Goal: Transaction & Acquisition: Obtain resource

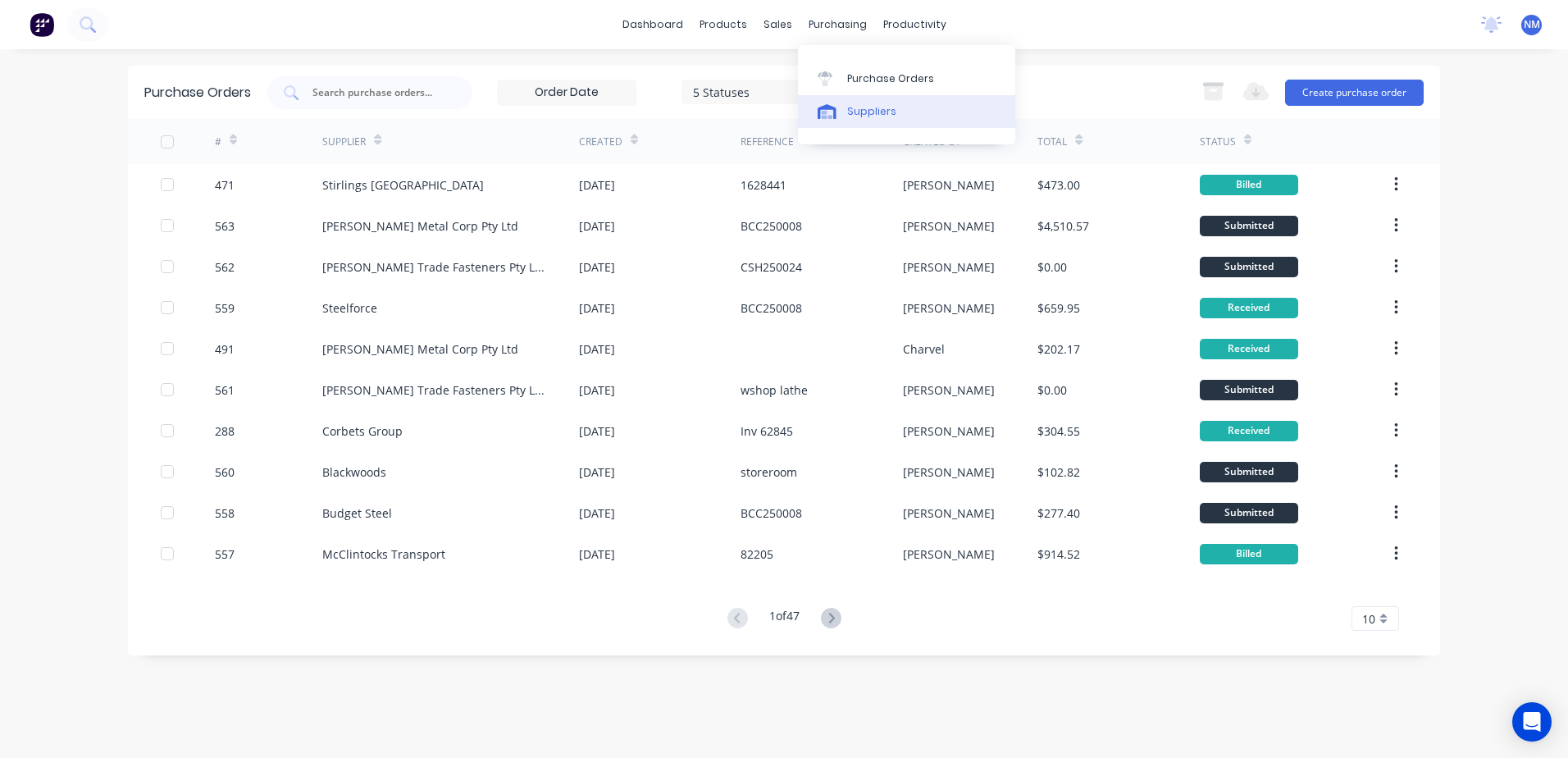
click at [856, 111] on div "Suppliers" at bounding box center [871, 111] width 49 height 15
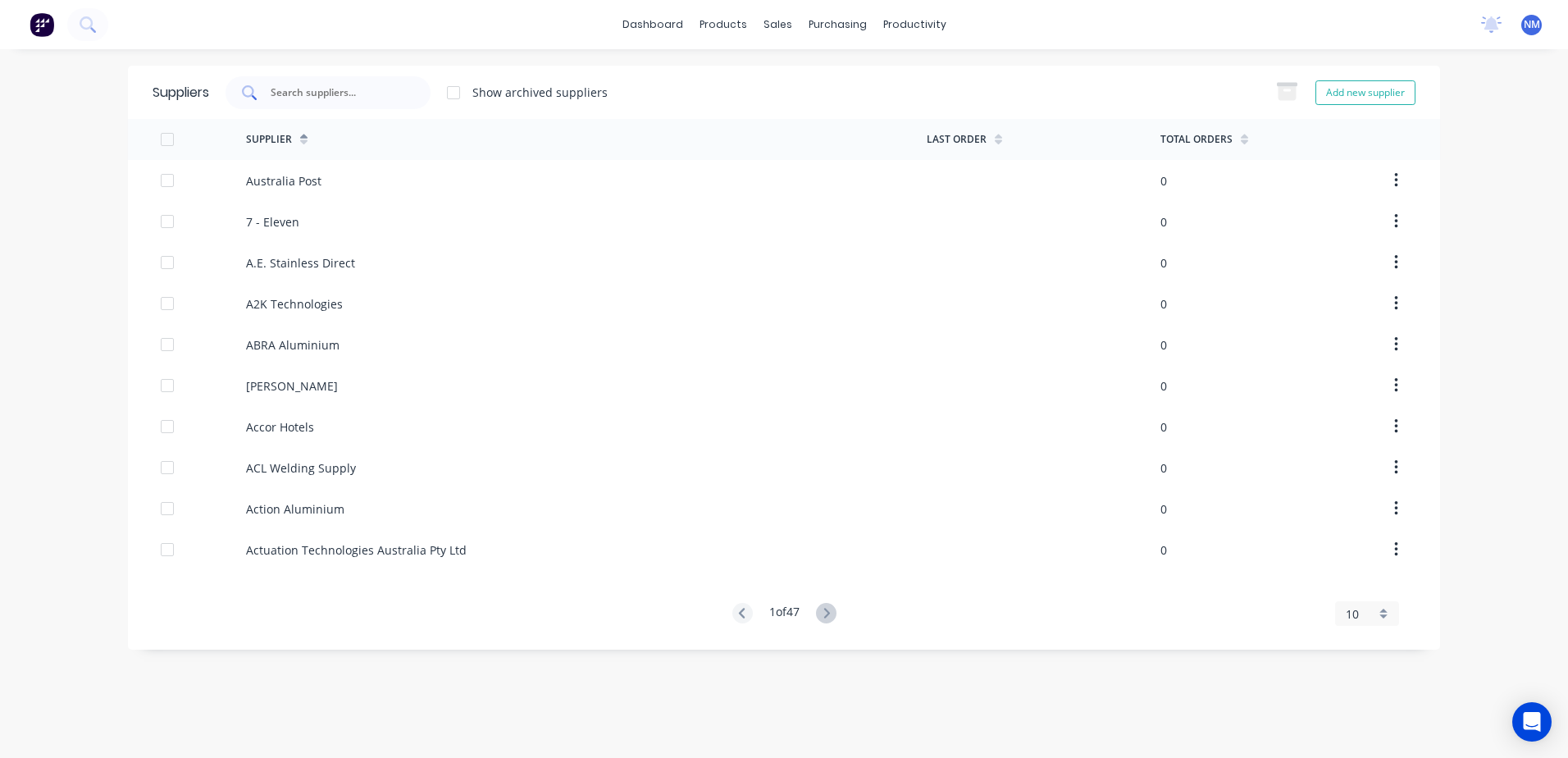
click at [354, 90] on input "text" at bounding box center [337, 92] width 136 height 16
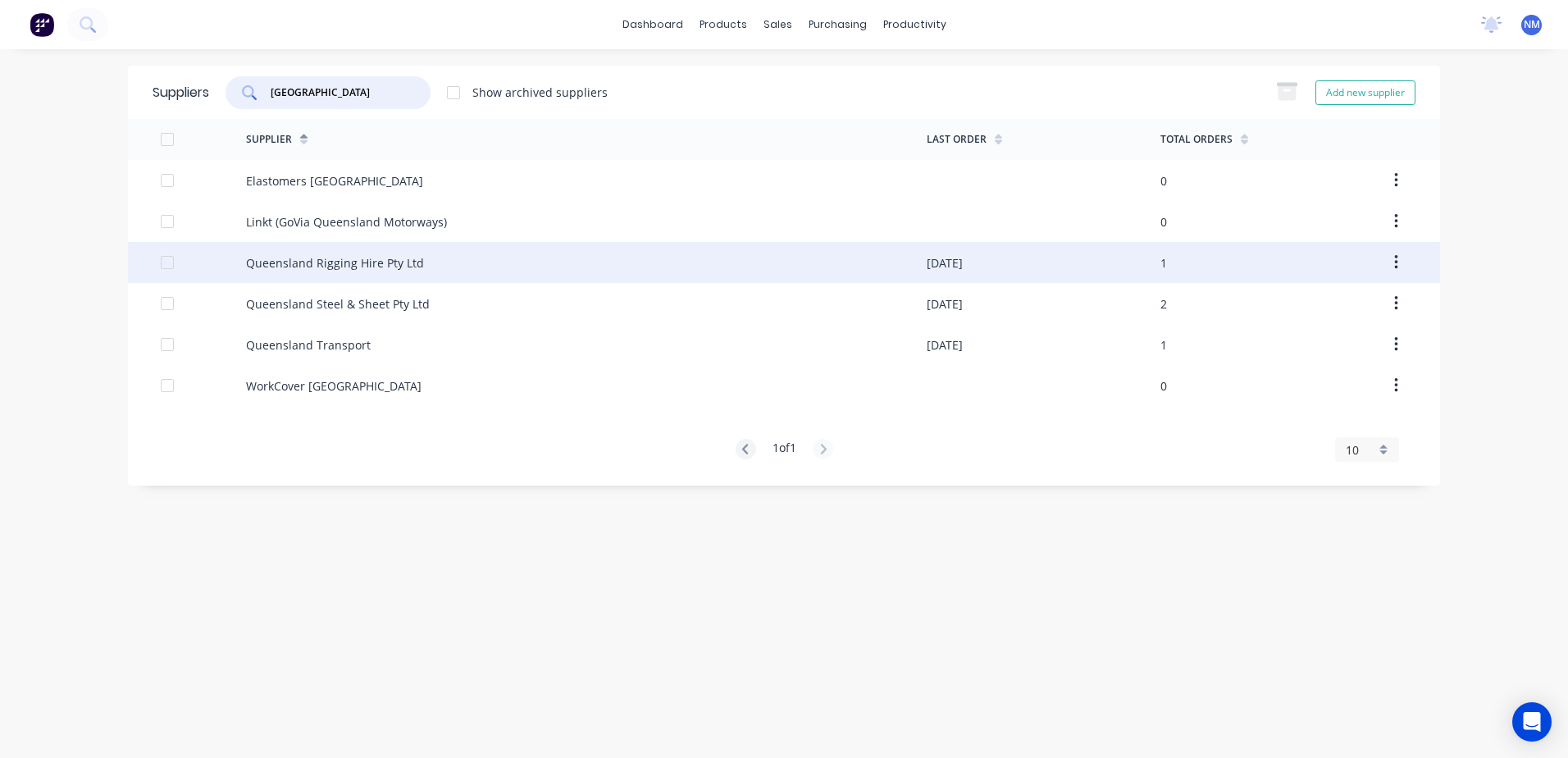
type input "[GEOGRAPHIC_DATA]"
click at [693, 260] on div "Queensland Rigging Hire Pty Ltd" at bounding box center [586, 263] width 681 height 41
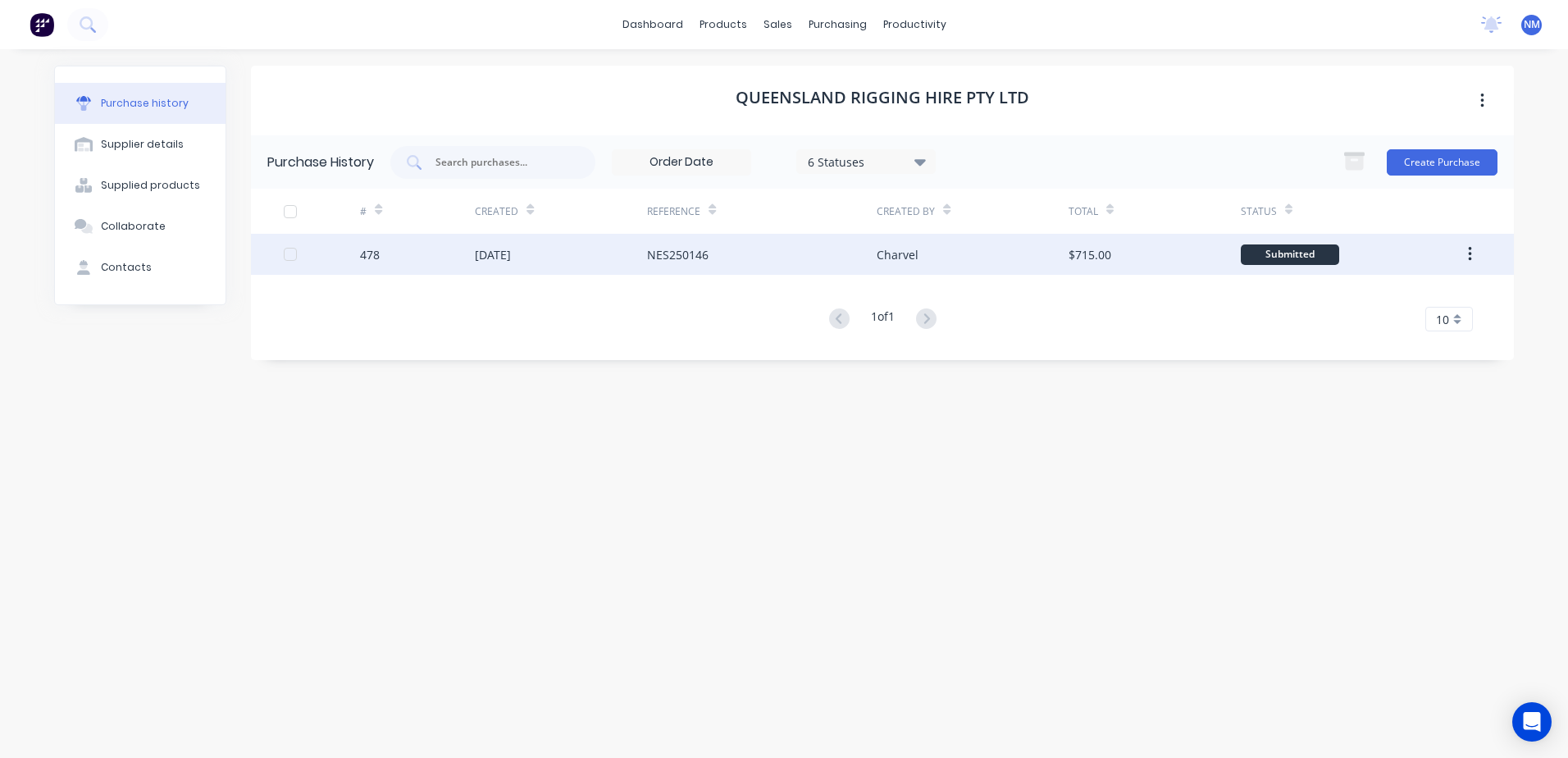
click at [776, 257] on div "NES250146" at bounding box center [762, 254] width 229 height 41
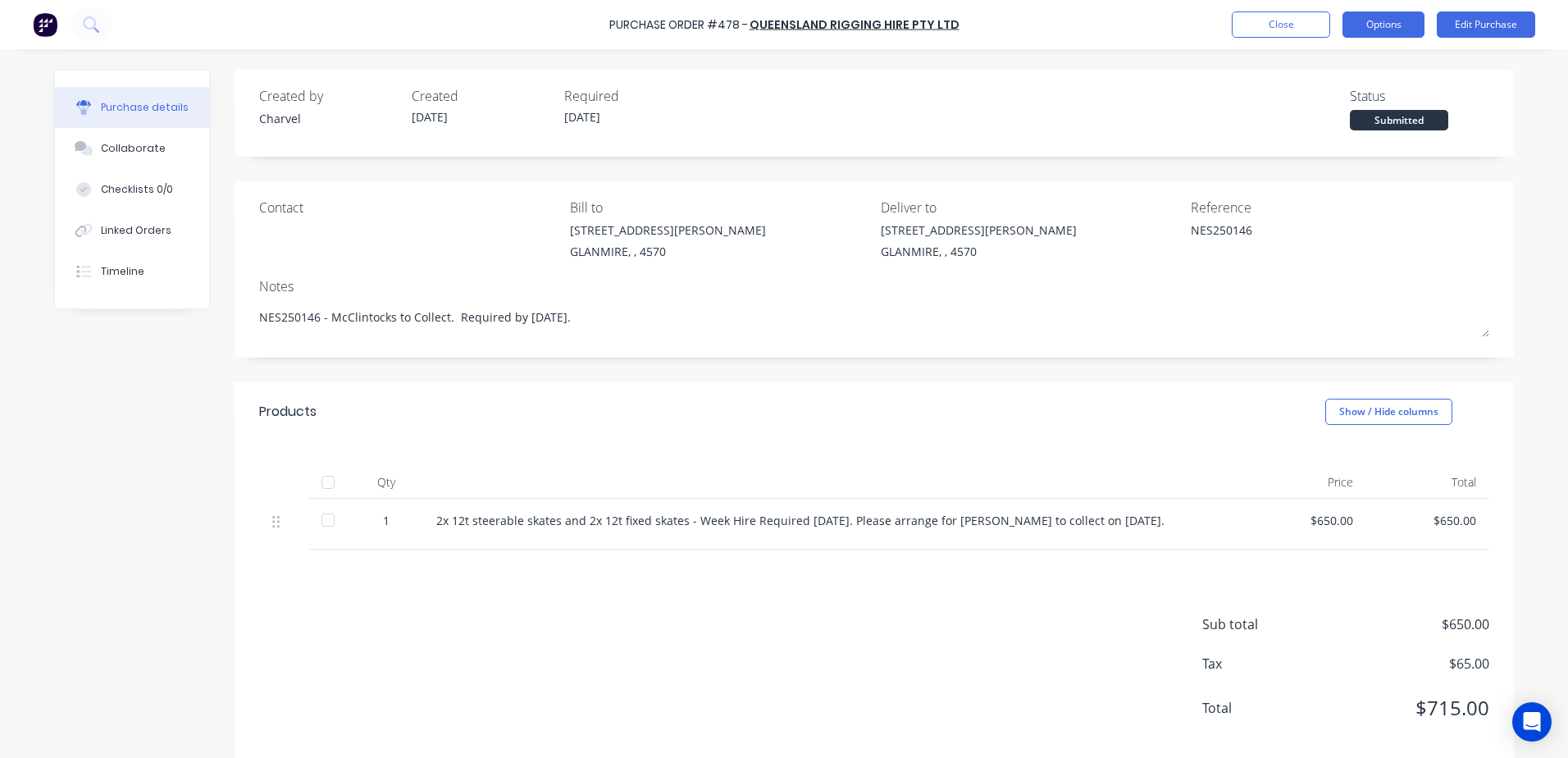
click at [1377, 28] on button "Options" at bounding box center [1383, 24] width 82 height 26
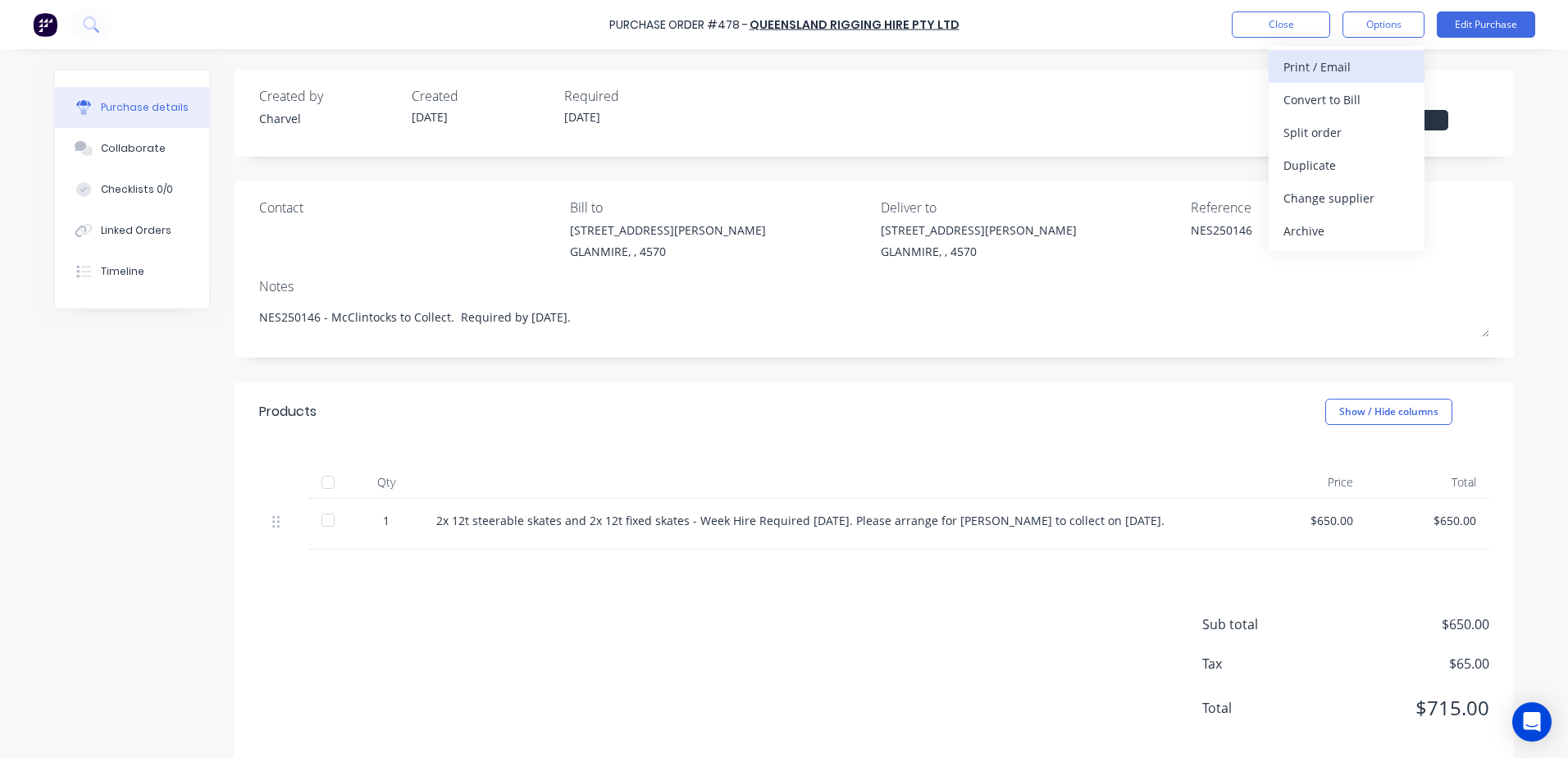
click at [1290, 61] on div "Print / Email" at bounding box center [1346, 67] width 126 height 24
click at [1302, 95] on div "With pricing" at bounding box center [1346, 100] width 126 height 24
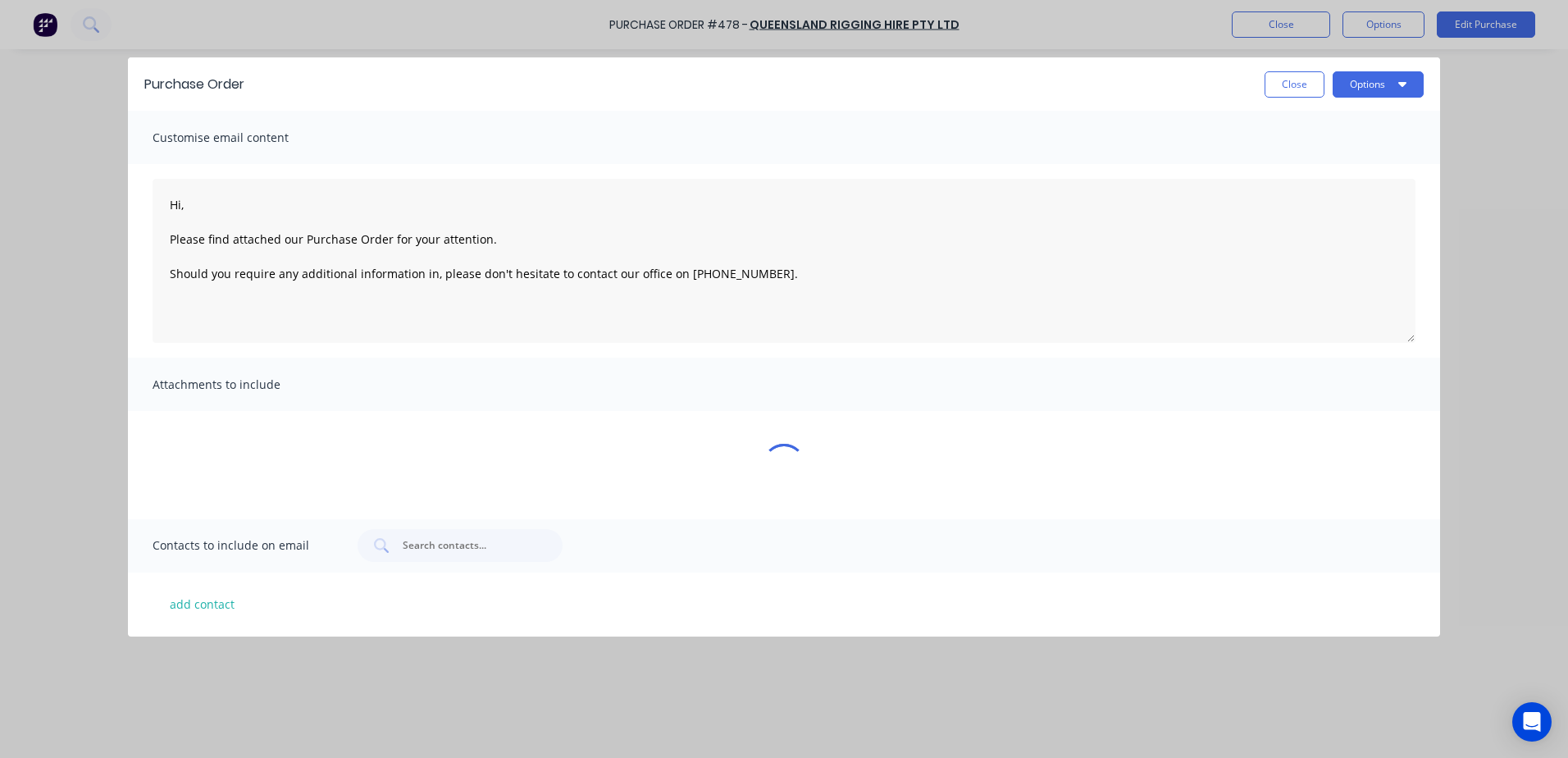
type textarea "x"
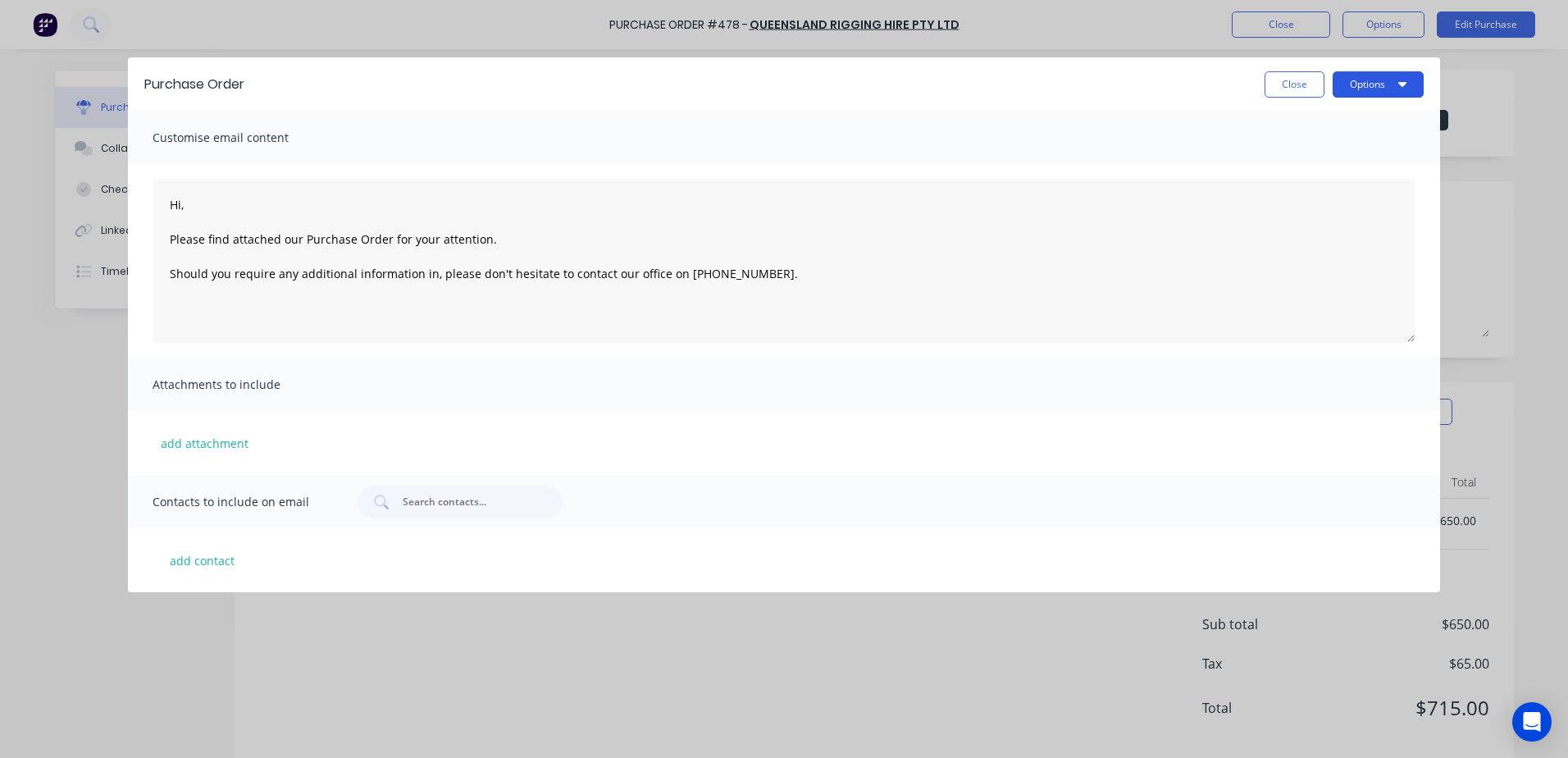
click at [1354, 91] on button "Options" at bounding box center [1378, 85] width 91 height 26
click at [1295, 130] on div "Print" at bounding box center [1345, 126] width 126 height 24
type textarea "Hi, Please find attached our Purchase Order for your attention. Should you requ…"
type textarea "x"
type textarea "Hi, Please find attached our Purchase Order for your attention. Should you requ…"
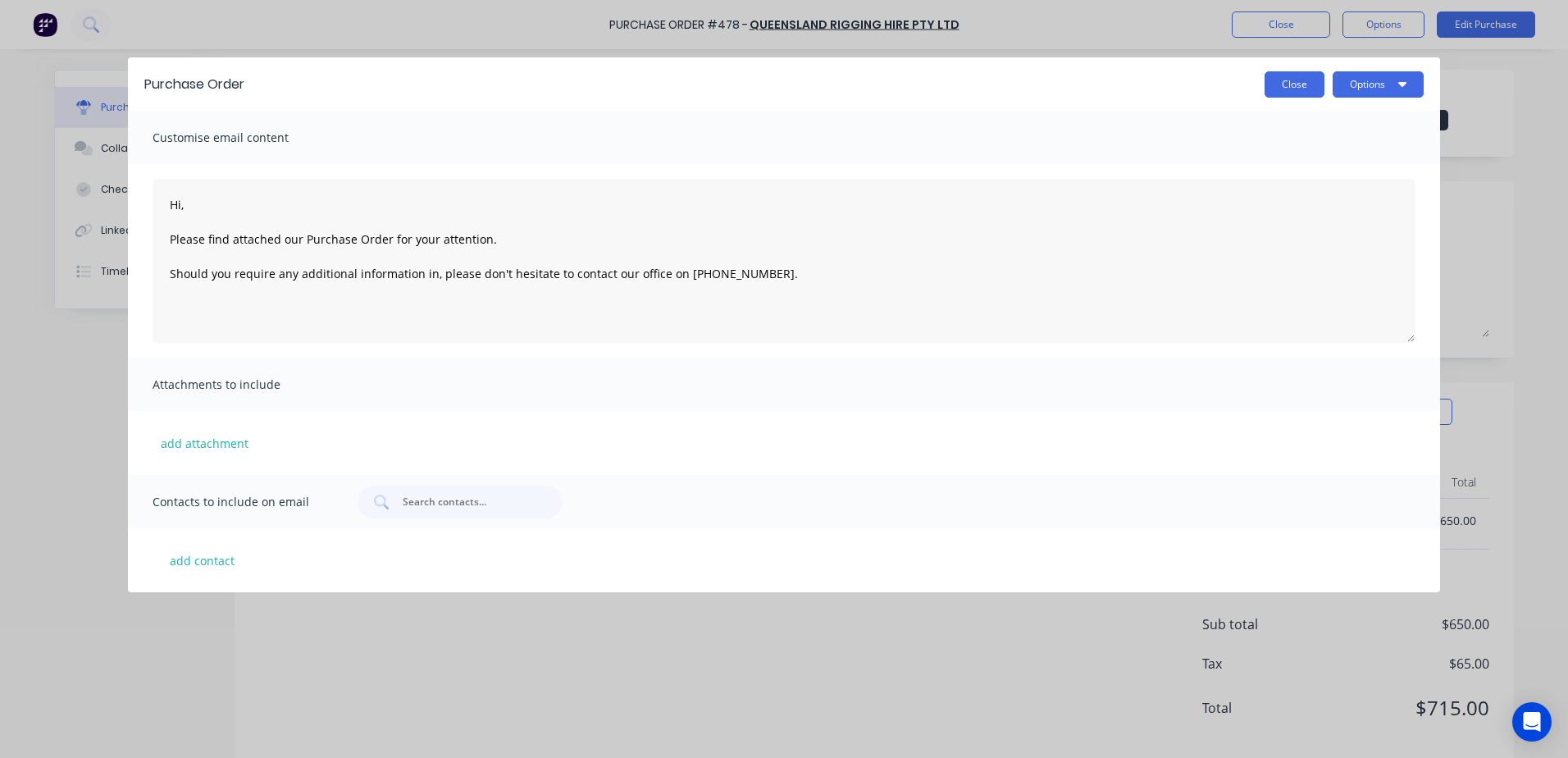
click at [1276, 78] on button "Close" at bounding box center [1294, 85] width 60 height 26
type textarea "x"
